Goal: Find specific page/section: Find specific page/section

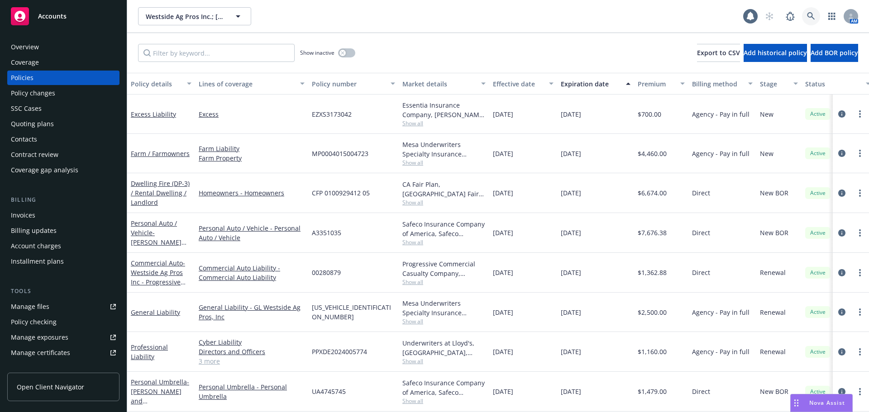
click at [820, 15] on link at bounding box center [811, 16] width 18 height 18
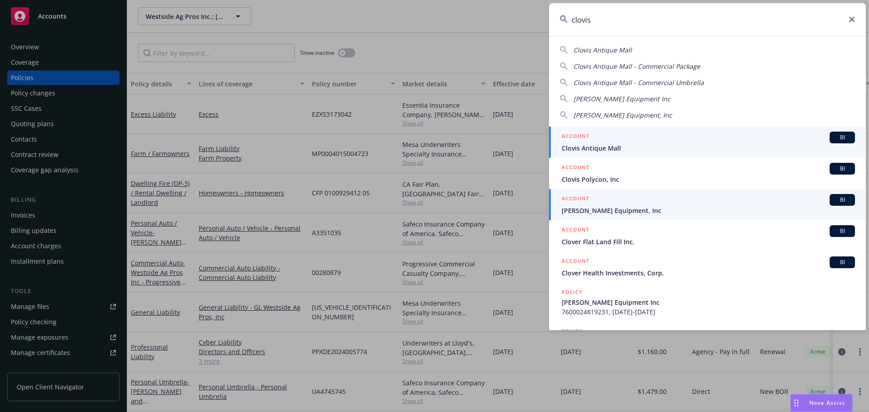
type input "clovis"
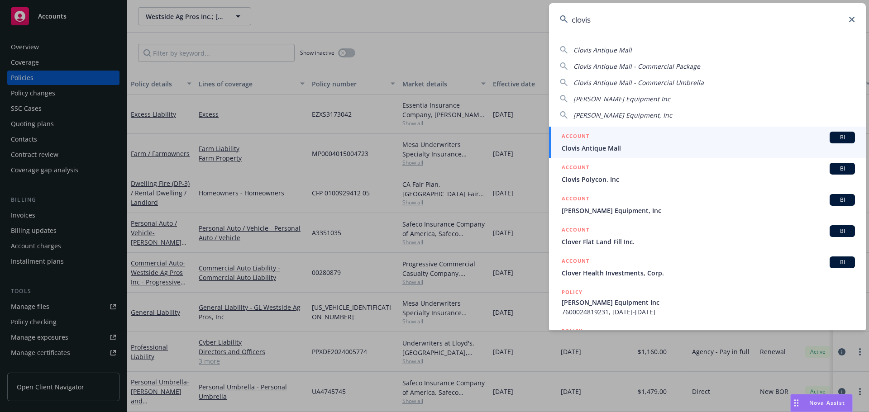
click at [601, 205] on div "ACCOUNT BI" at bounding box center [708, 200] width 293 height 12
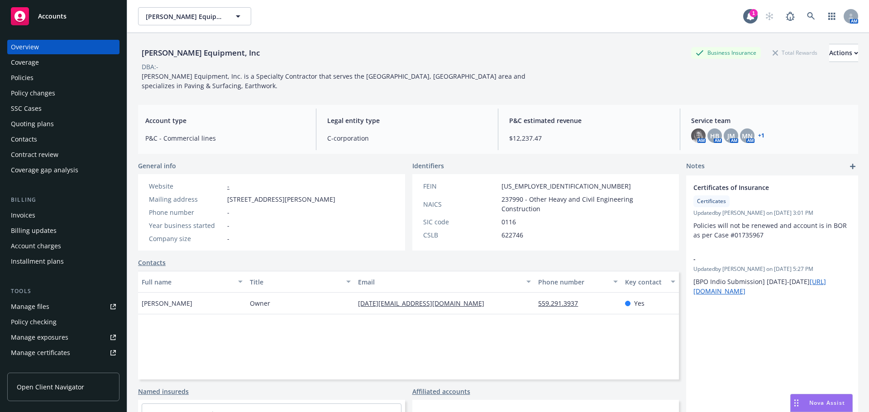
click at [61, 79] on div "Policies" at bounding box center [63, 78] width 105 height 14
